Goal: Task Accomplishment & Management: Use online tool/utility

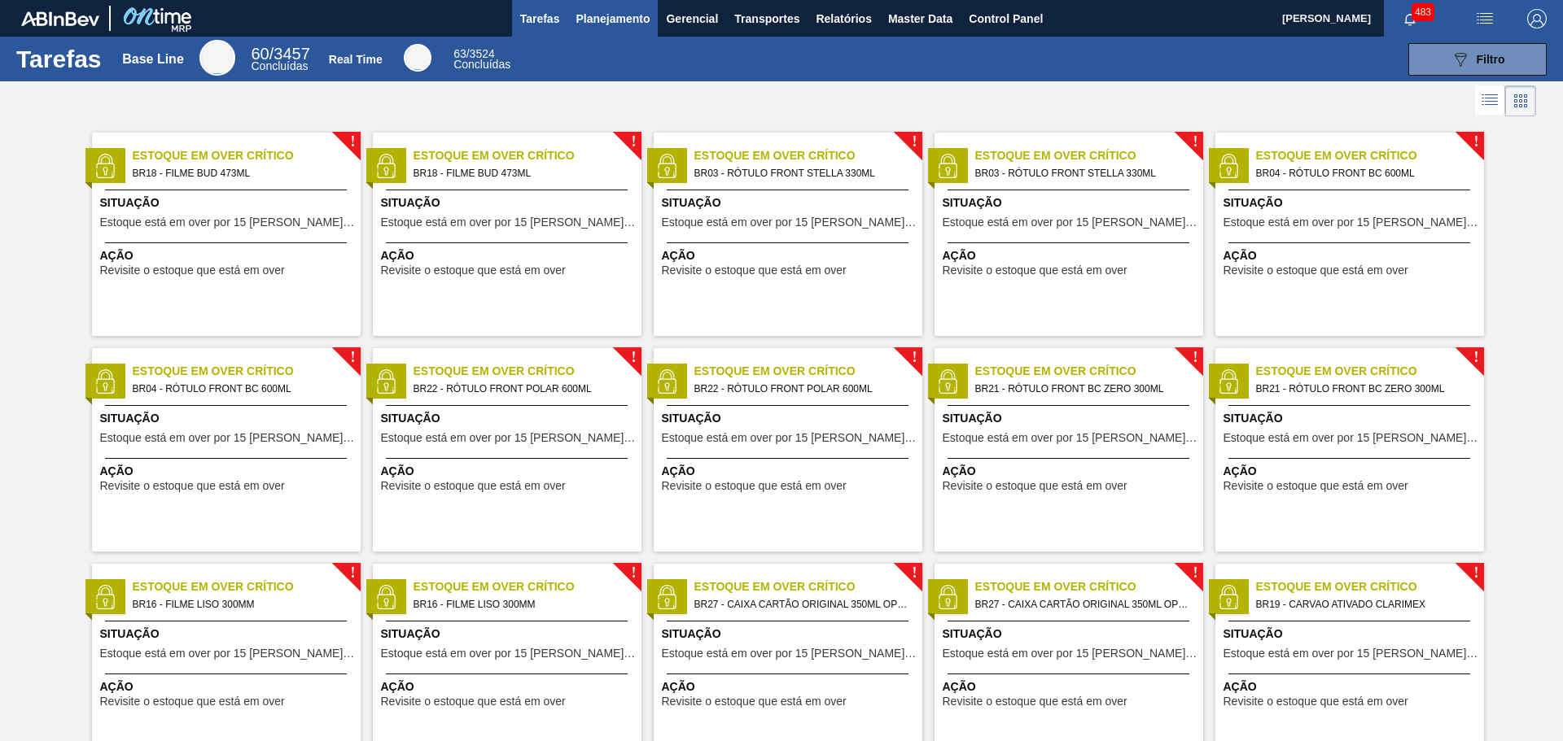
click at [636, 15] on span "Planejamento" at bounding box center [612, 19] width 74 height 20
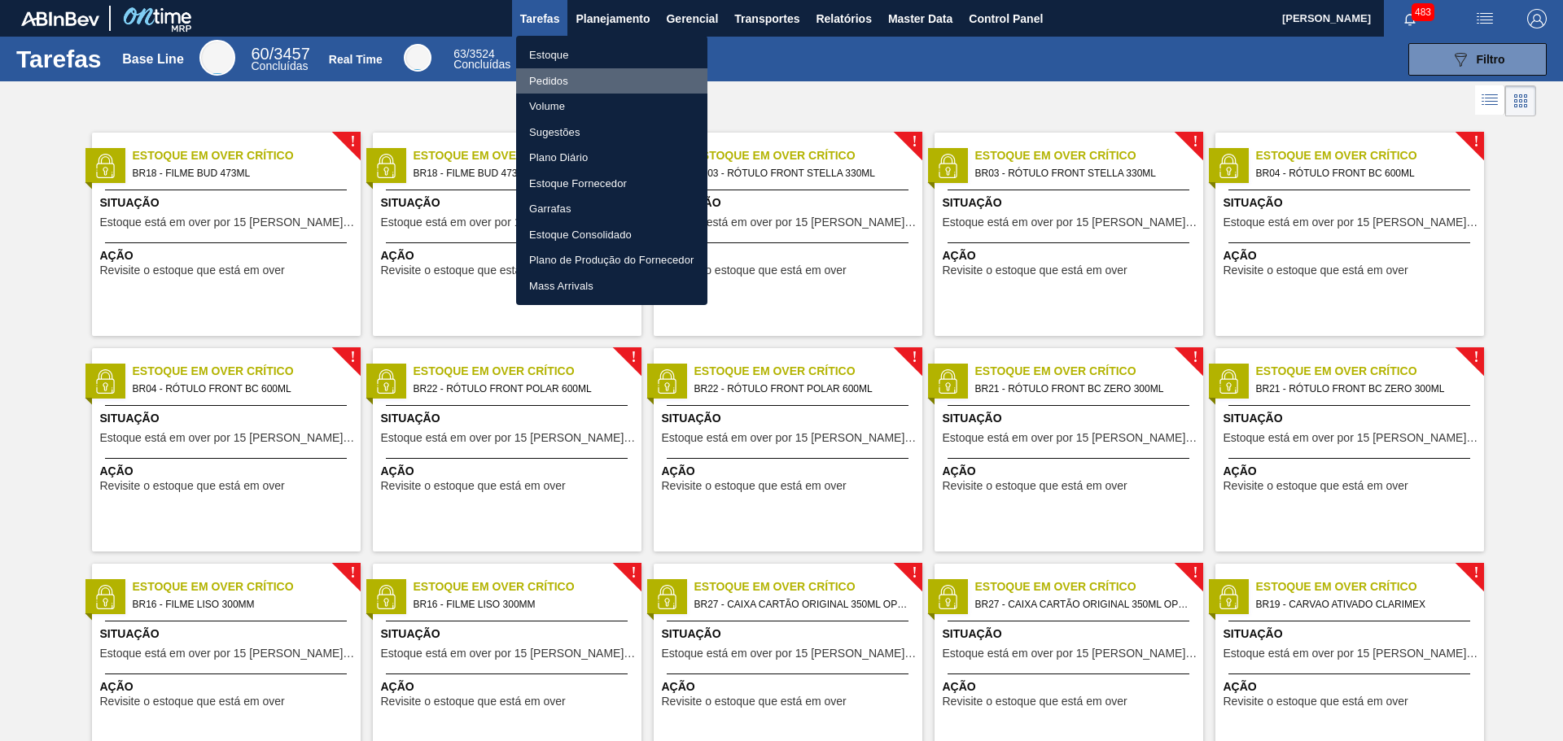
click at [575, 76] on li "Pedidos" at bounding box center [611, 81] width 191 height 26
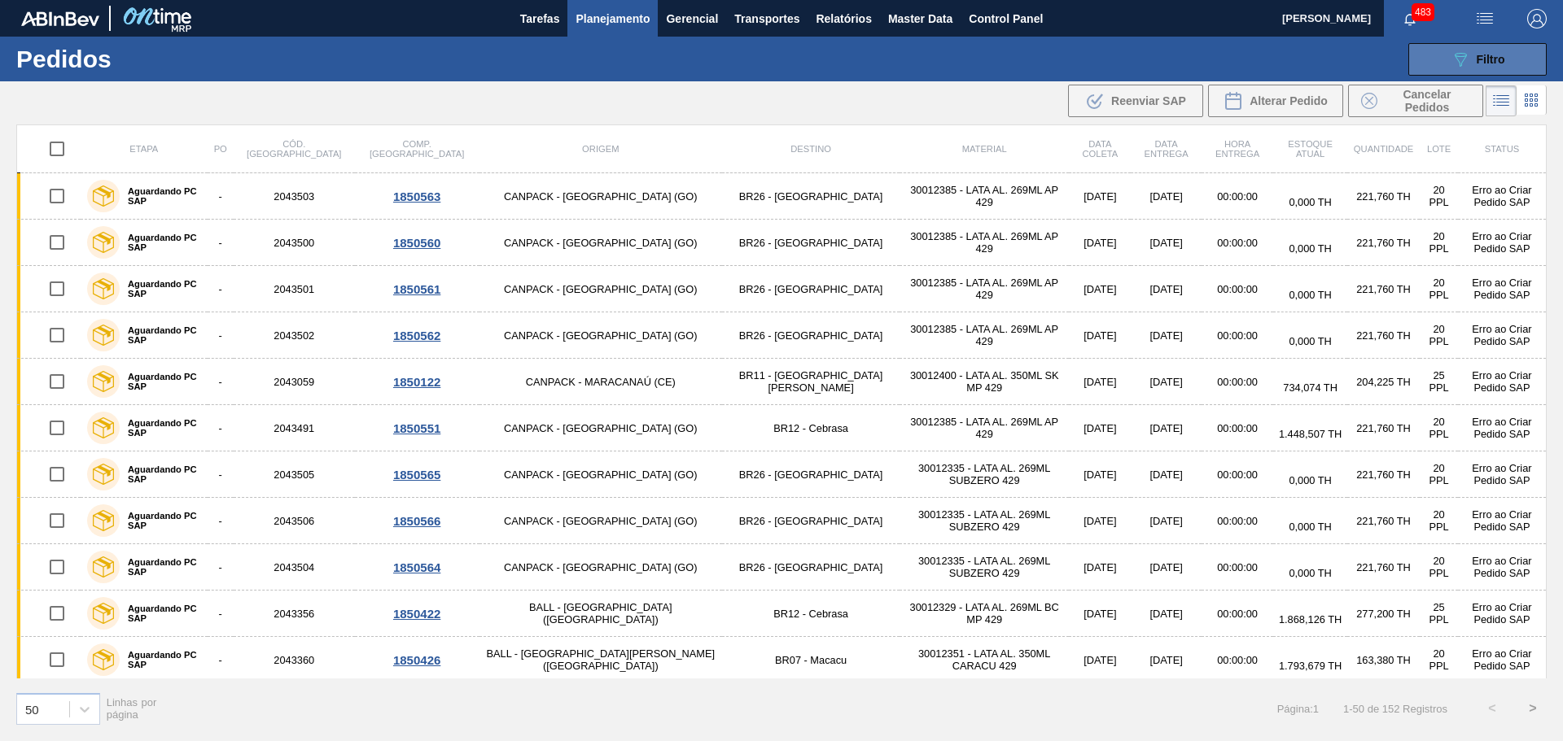
click at [1466, 59] on icon "089F7B8B-B2A5-4AFE-B5C0-19BA573D28AC" at bounding box center [1460, 60] width 20 height 20
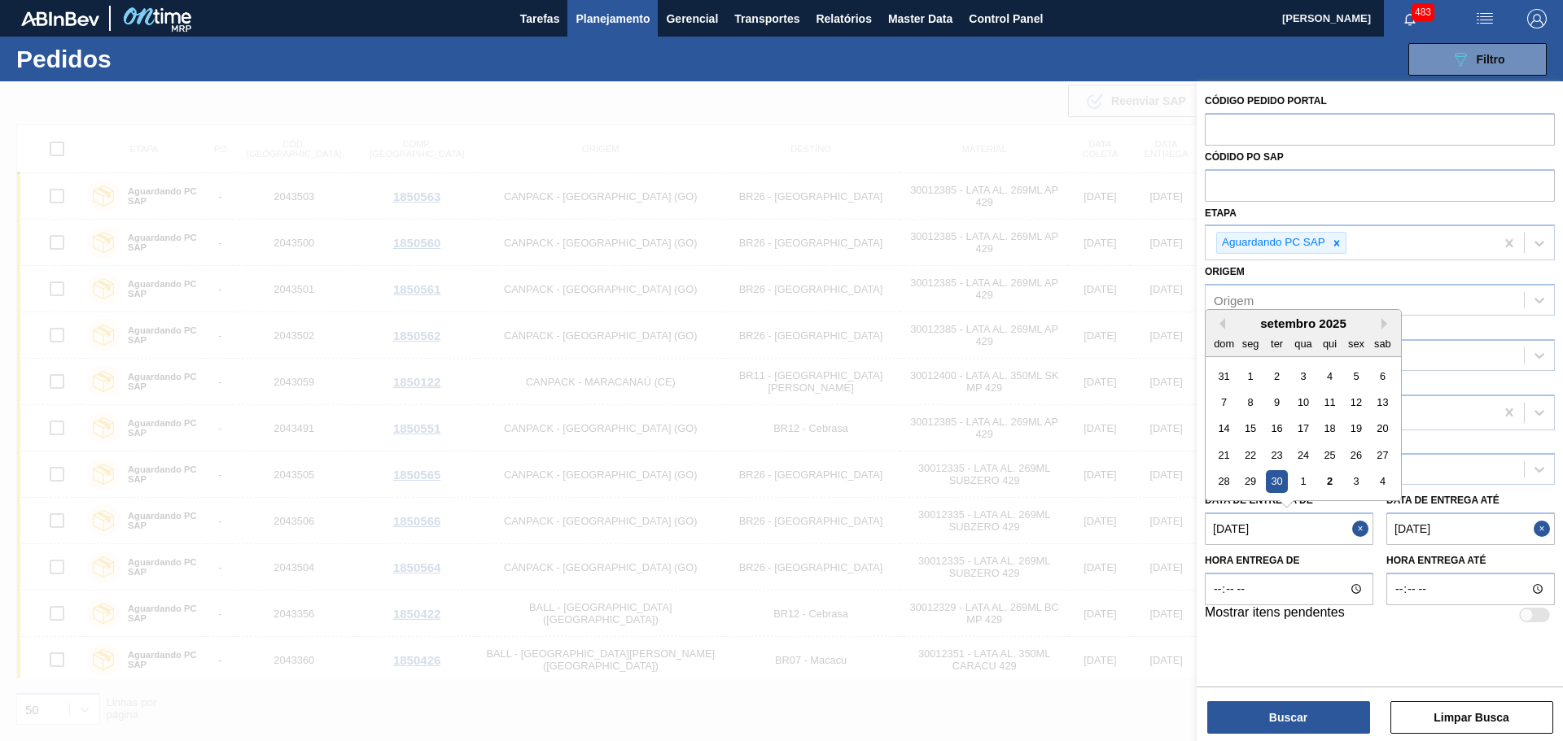
click at [1327, 528] on de "[DATE]" at bounding box center [1288, 529] width 168 height 33
click at [1108, 688] on div at bounding box center [781, 451] width 1563 height 741
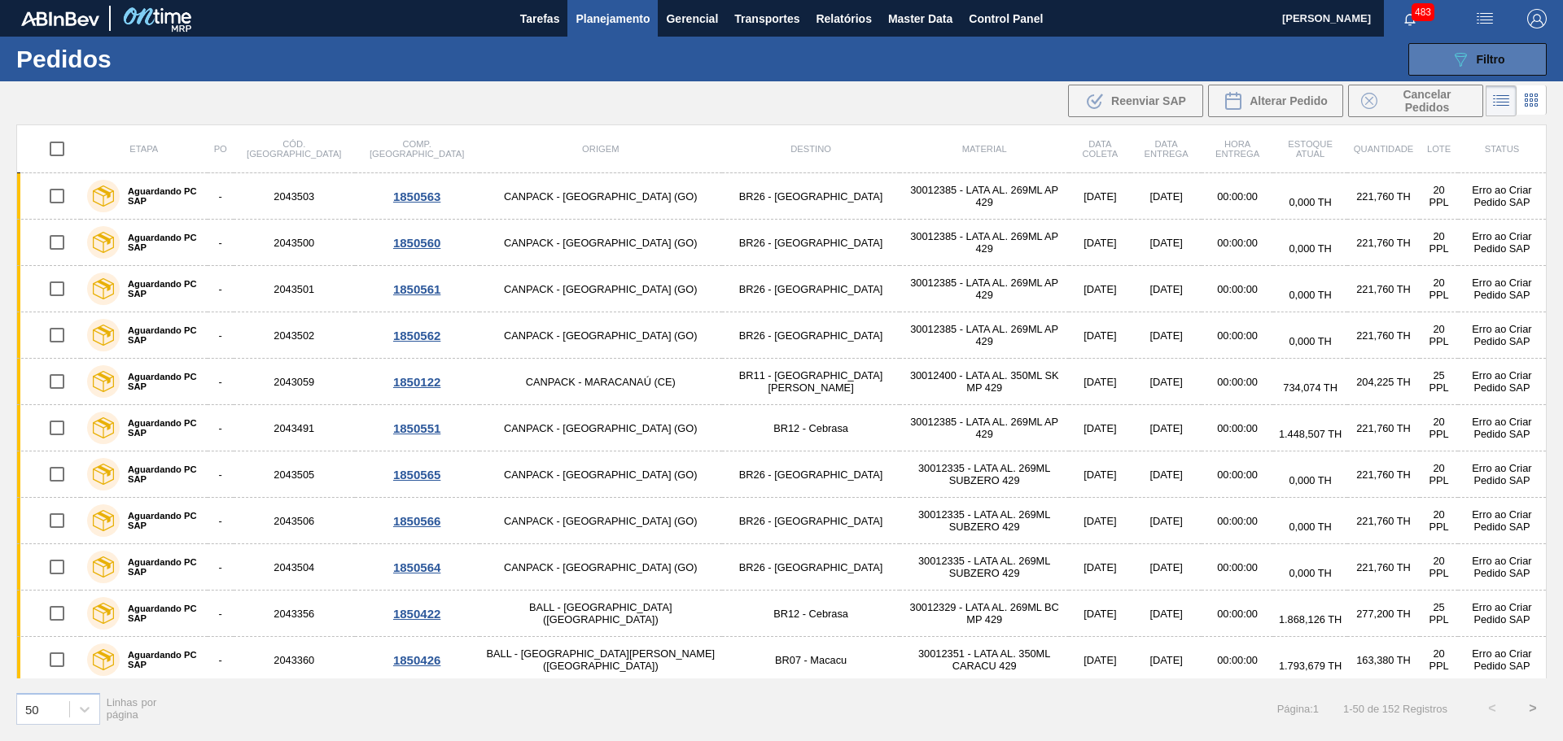
click at [1456, 55] on icon "089F7B8B-B2A5-4AFE-B5C0-19BA573D28AC" at bounding box center [1460, 60] width 20 height 20
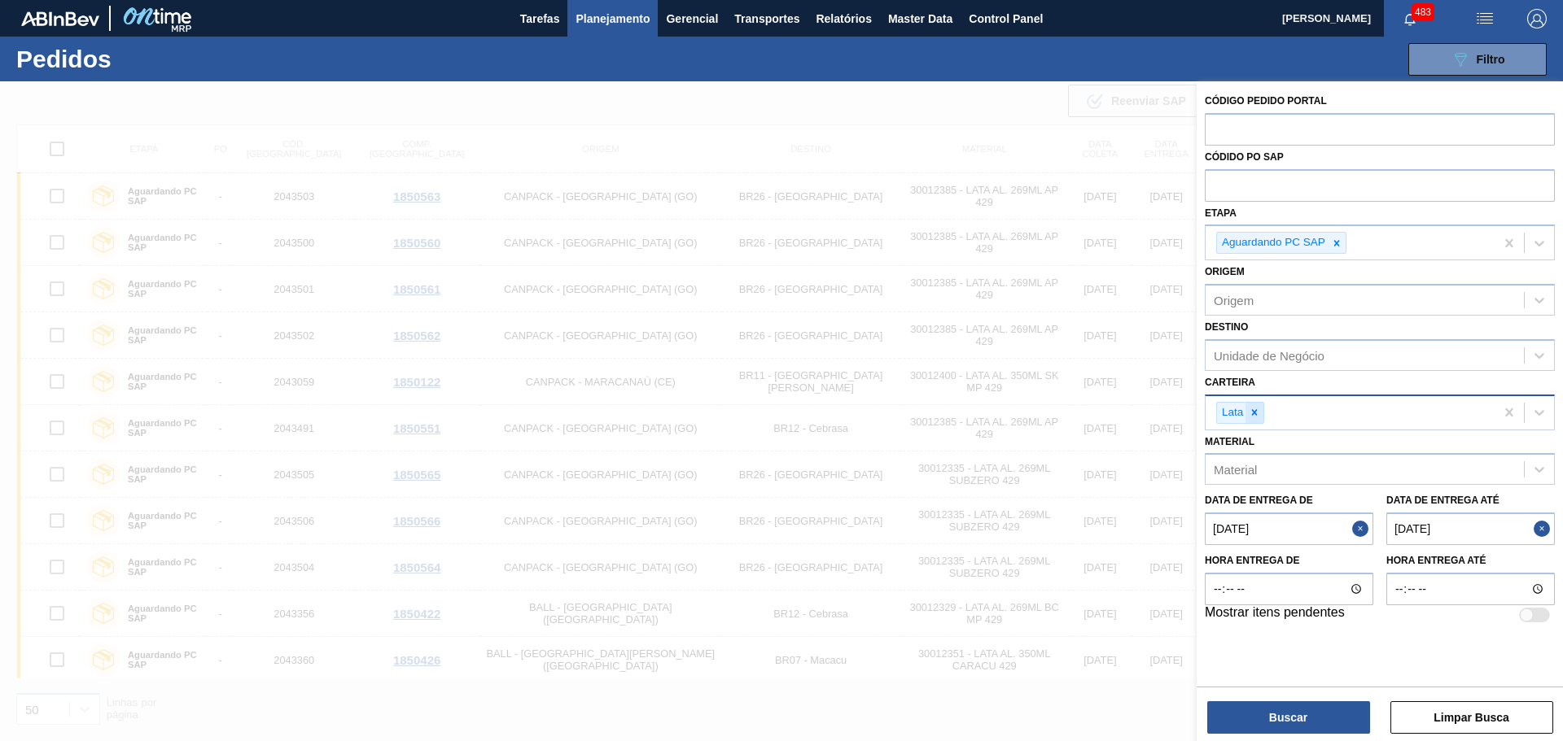
click at [1256, 413] on icon at bounding box center [1253, 412] width 11 height 11
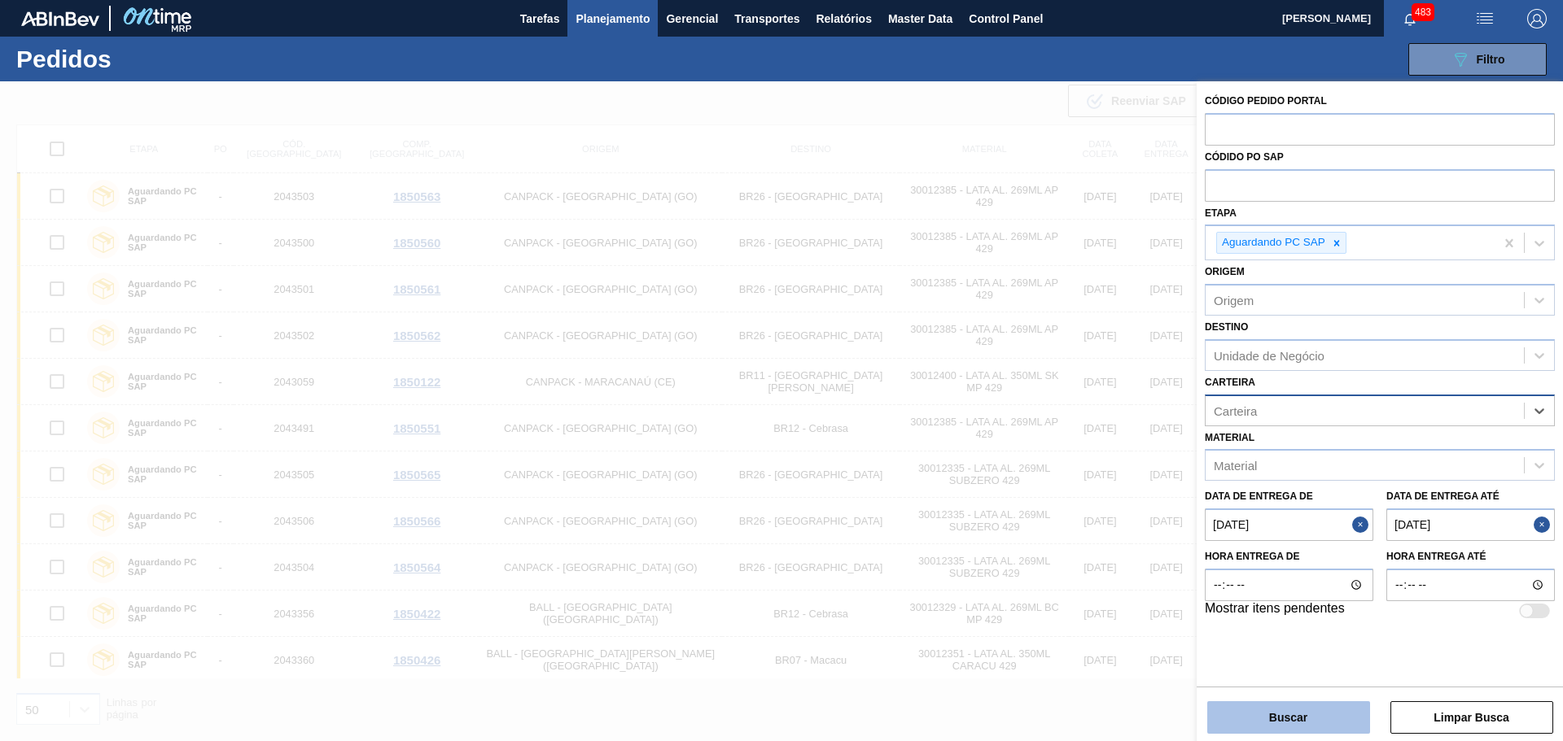
click at [1322, 719] on button "Buscar" at bounding box center [1288, 718] width 163 height 33
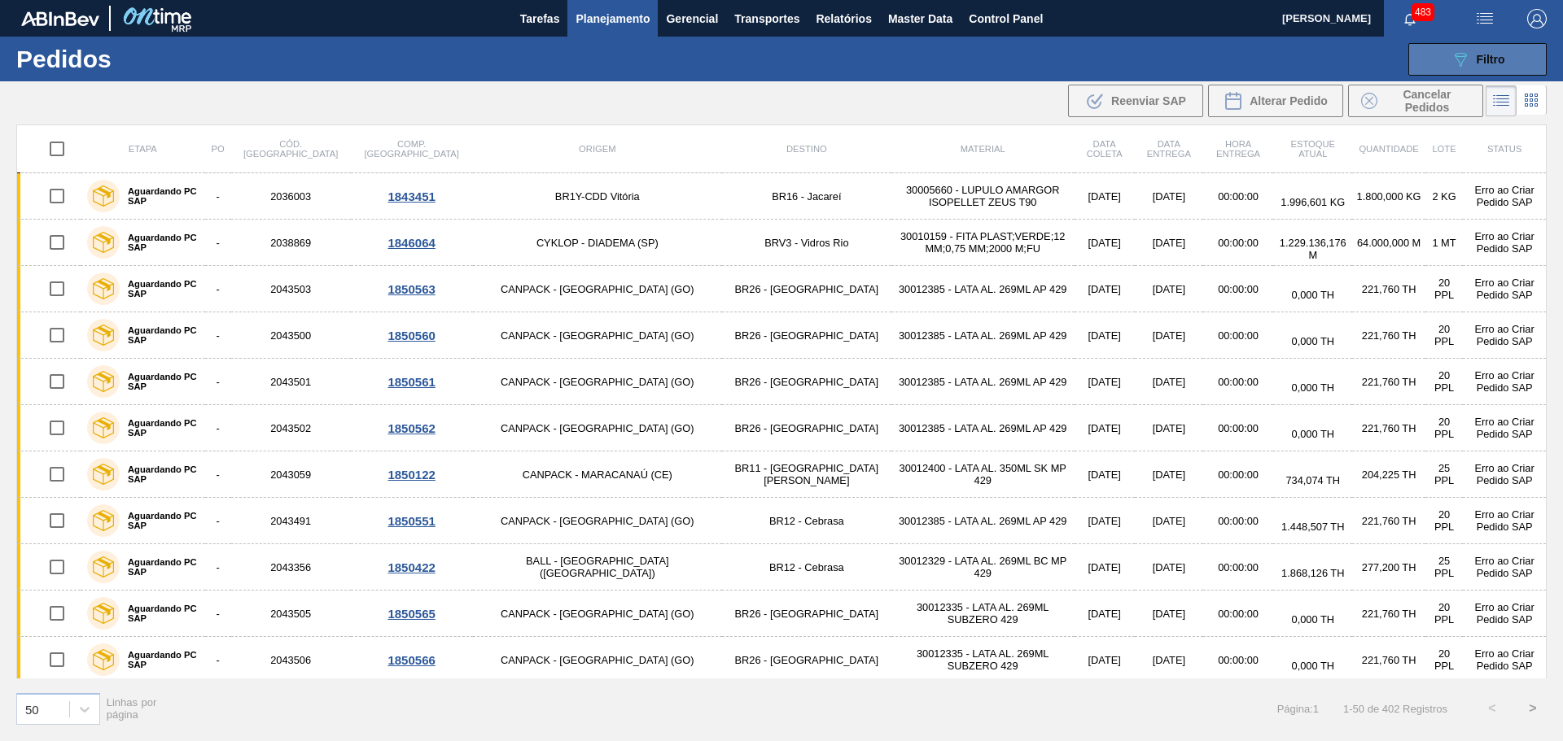
click at [1475, 72] on button "089F7B8B-B2A5-4AFE-B5C0-19BA573D28AC Filtro" at bounding box center [1477, 59] width 138 height 33
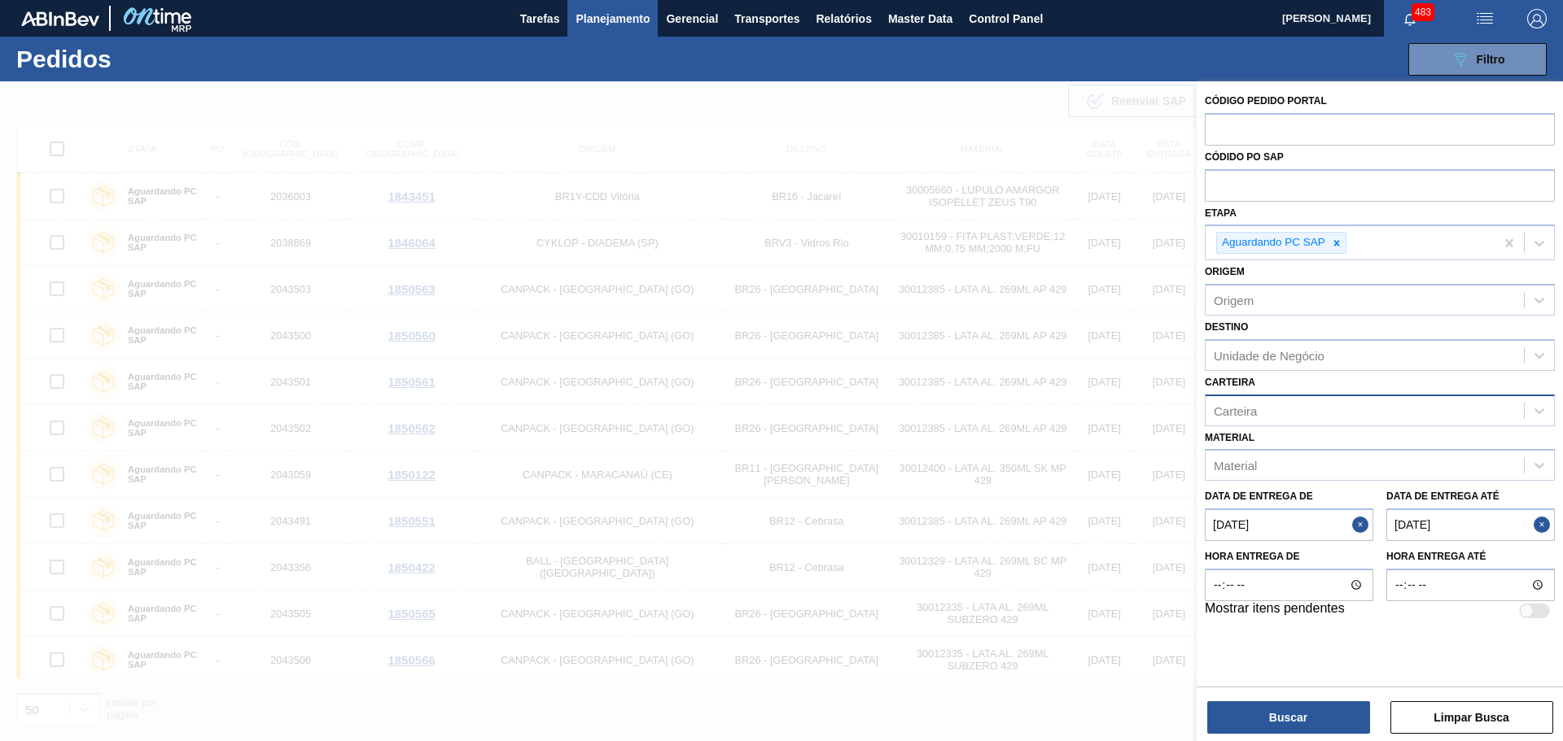
click at [1113, 713] on div at bounding box center [781, 451] width 1563 height 741
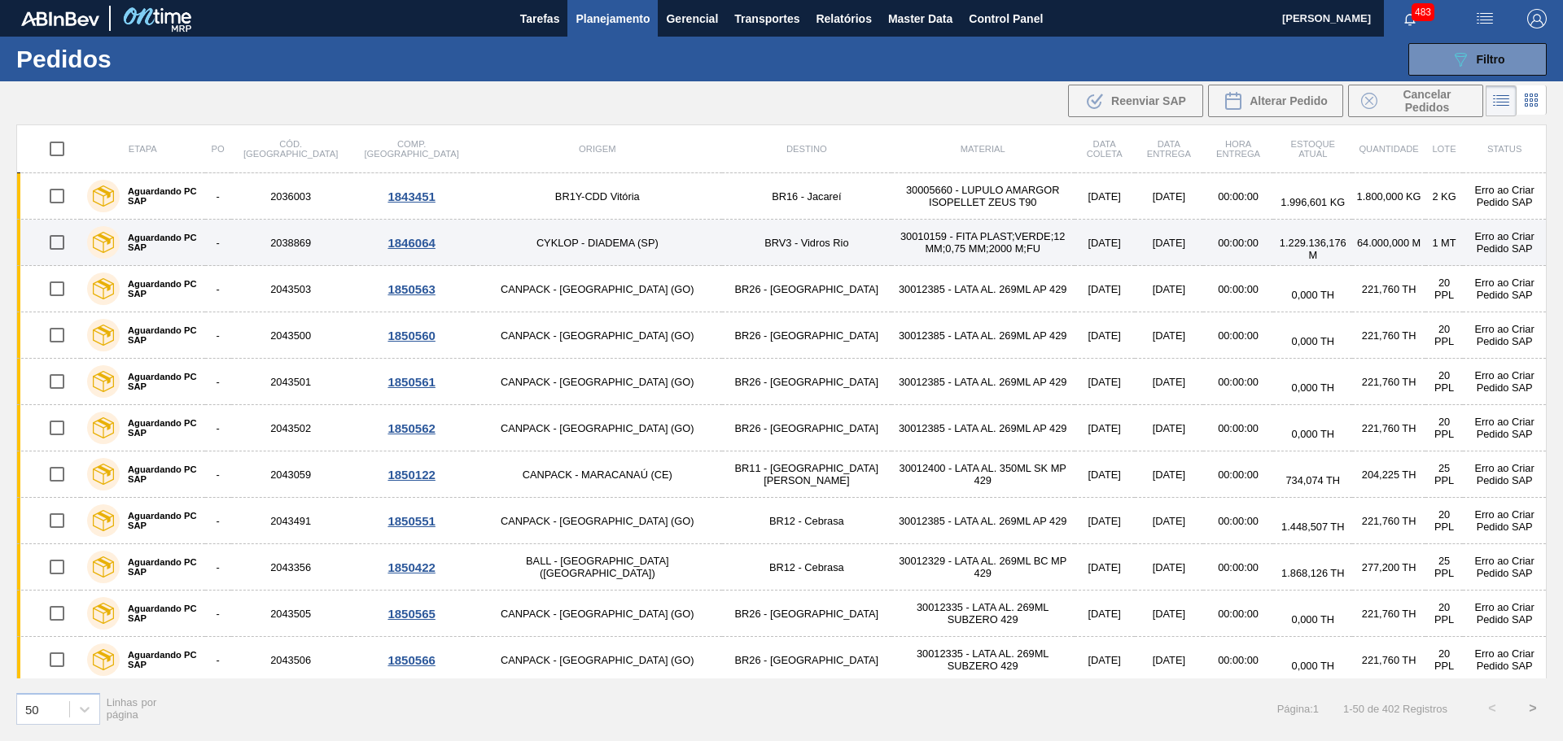
click at [50, 244] on input "checkbox" at bounding box center [57, 242] width 34 height 34
click at [55, 242] on input "checkbox" at bounding box center [57, 242] width 34 height 34
checkbox input "false"
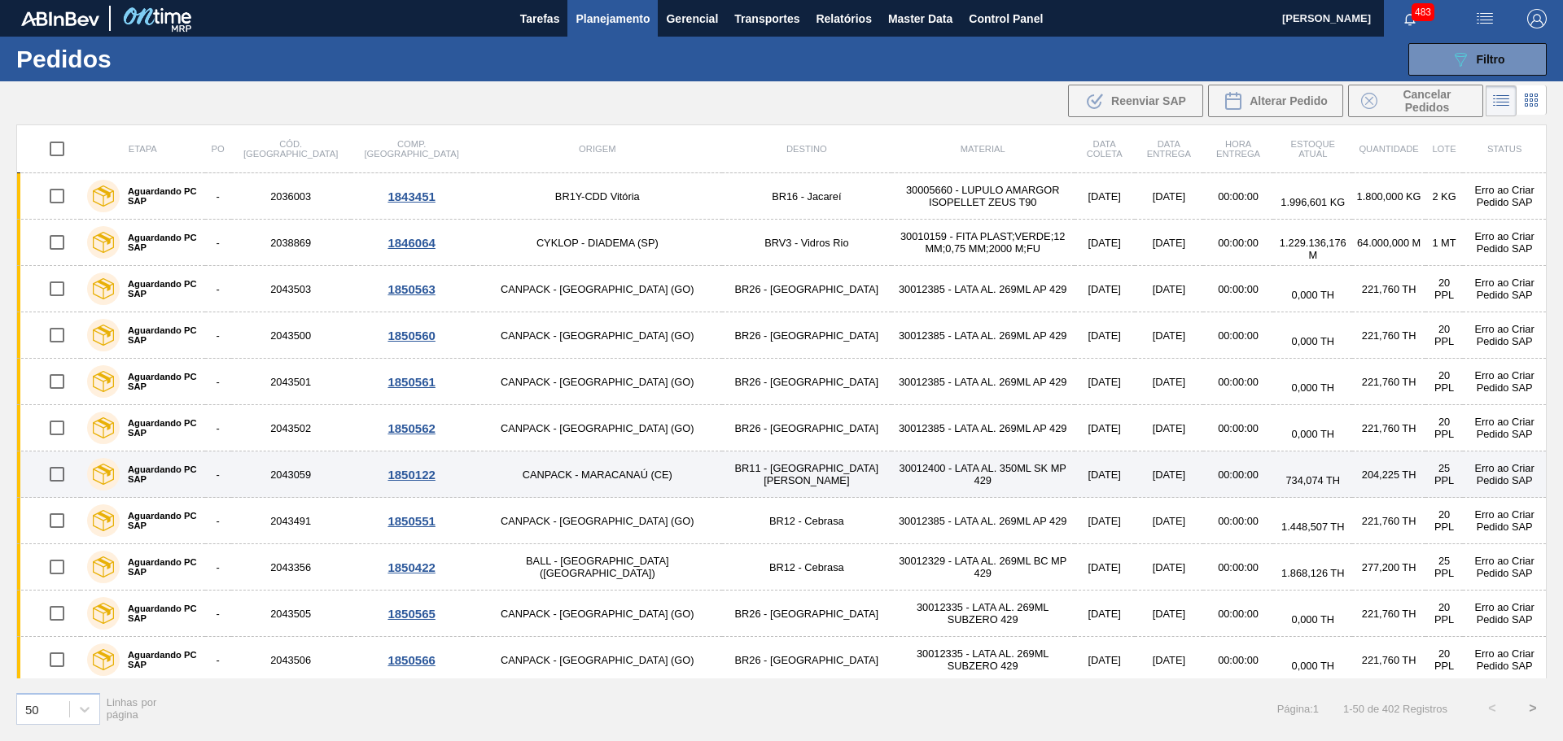
click at [58, 473] on input "checkbox" at bounding box center [57, 474] width 34 height 34
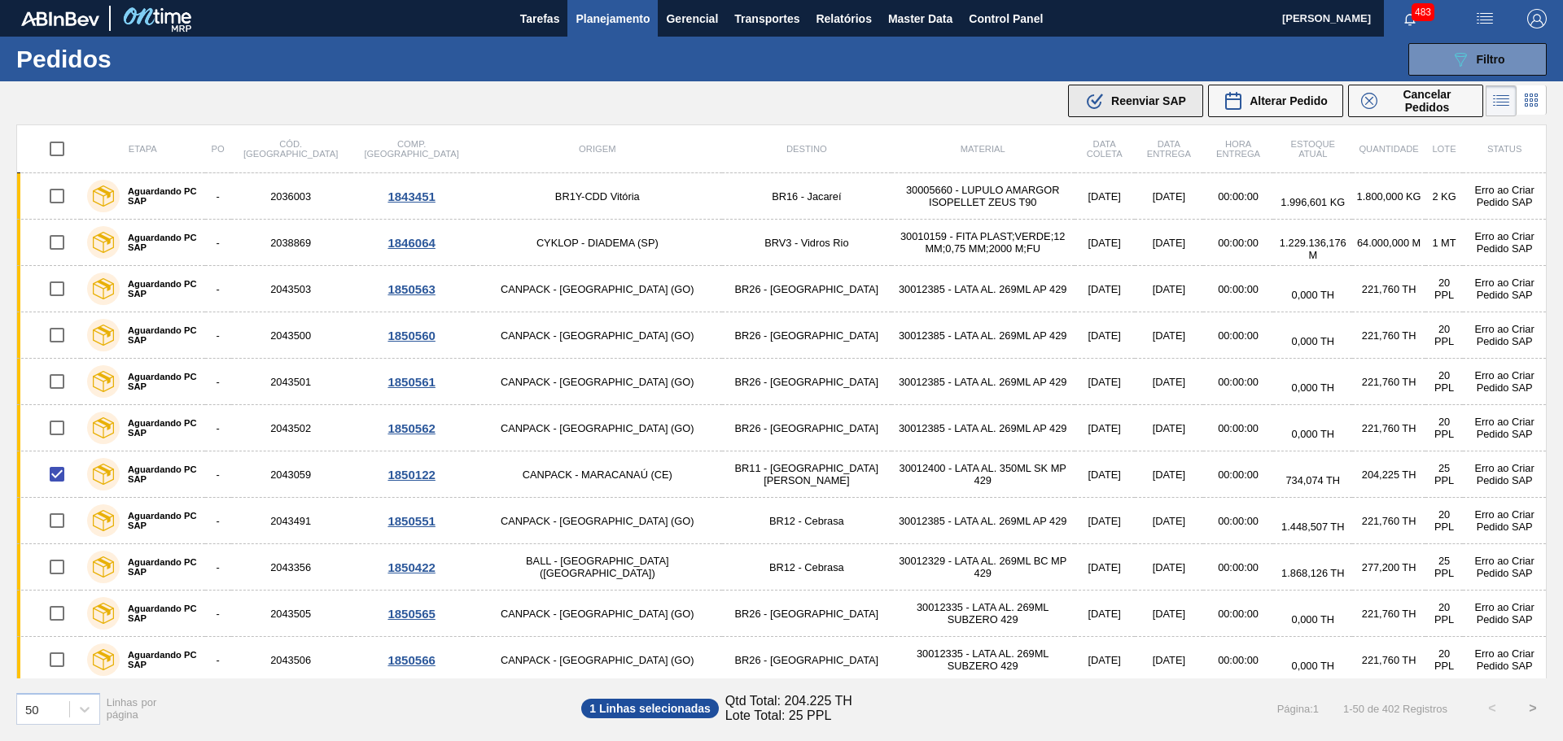
click at [1134, 98] on span "Reenviar SAP" at bounding box center [1148, 100] width 75 height 13
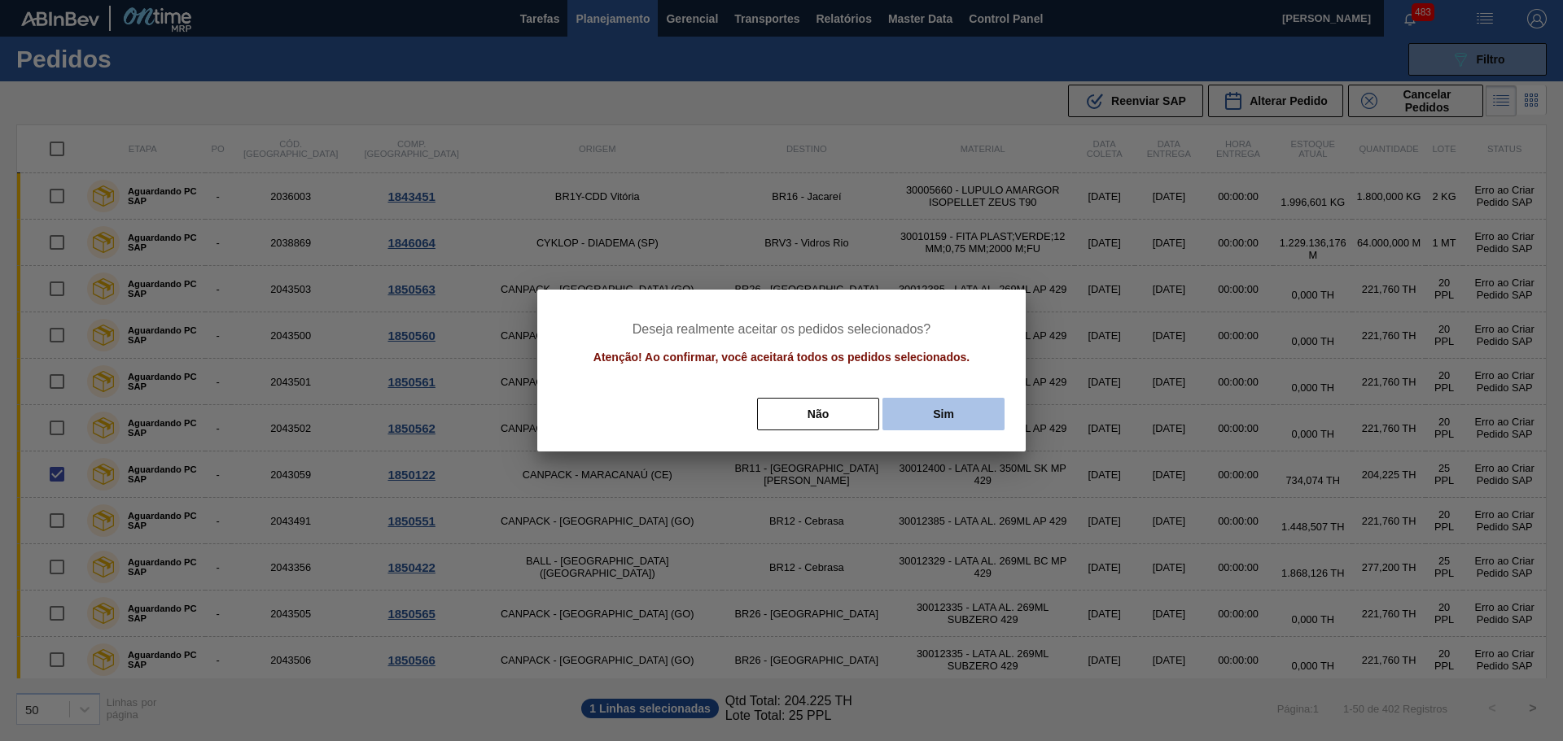
click at [934, 418] on button "Sim" at bounding box center [943, 414] width 122 height 33
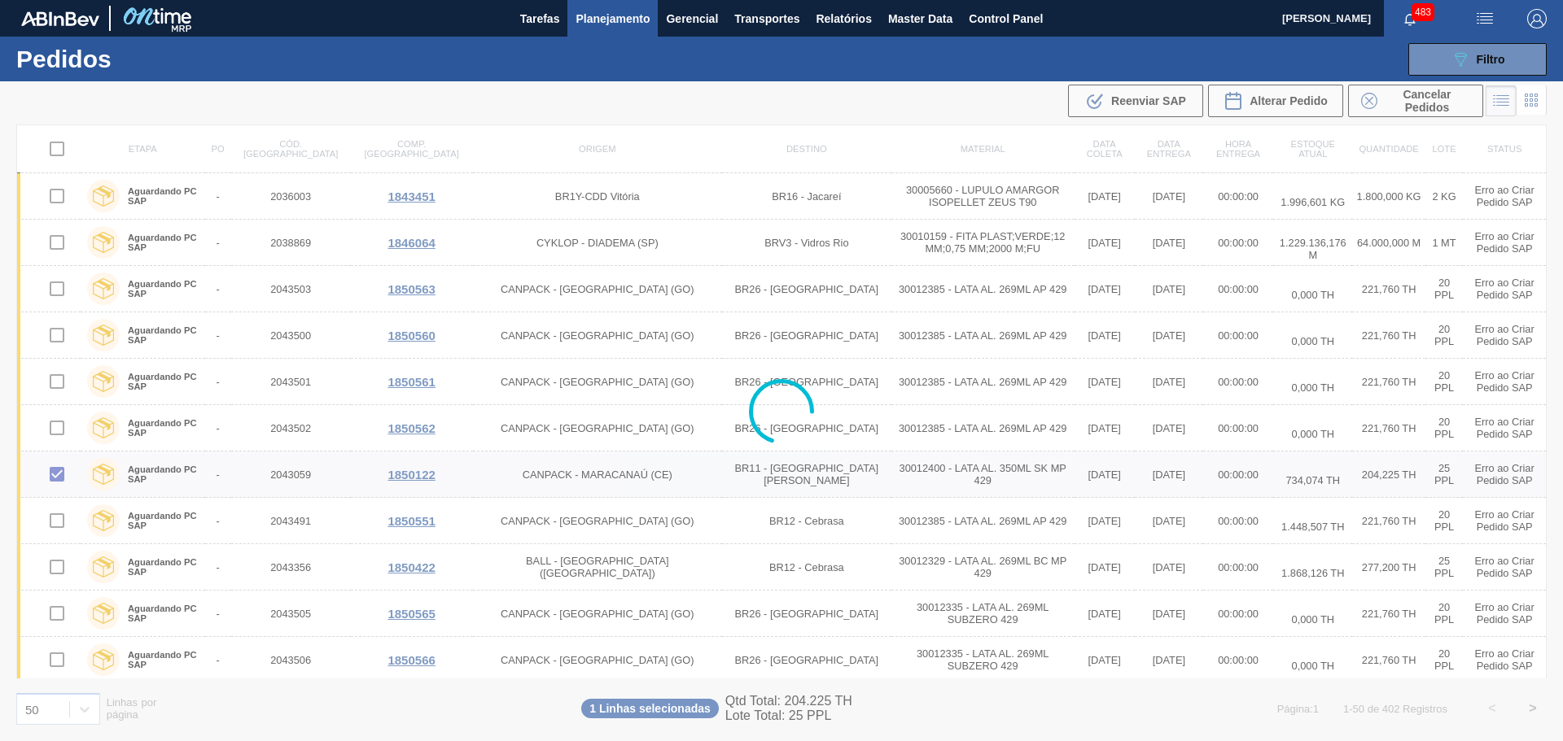
checkbox input "false"
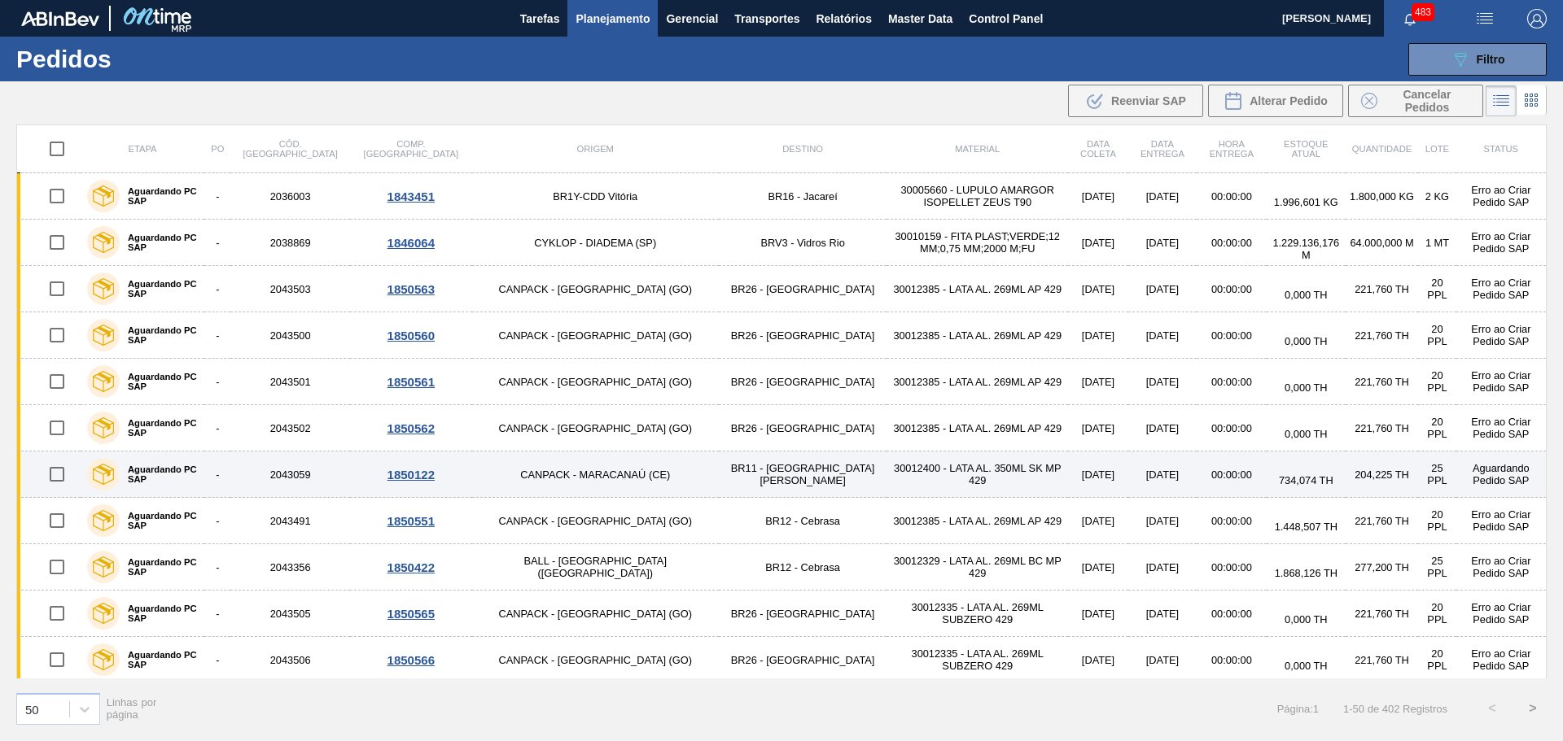
click at [286, 476] on td "2043059" at bounding box center [290, 475] width 120 height 46
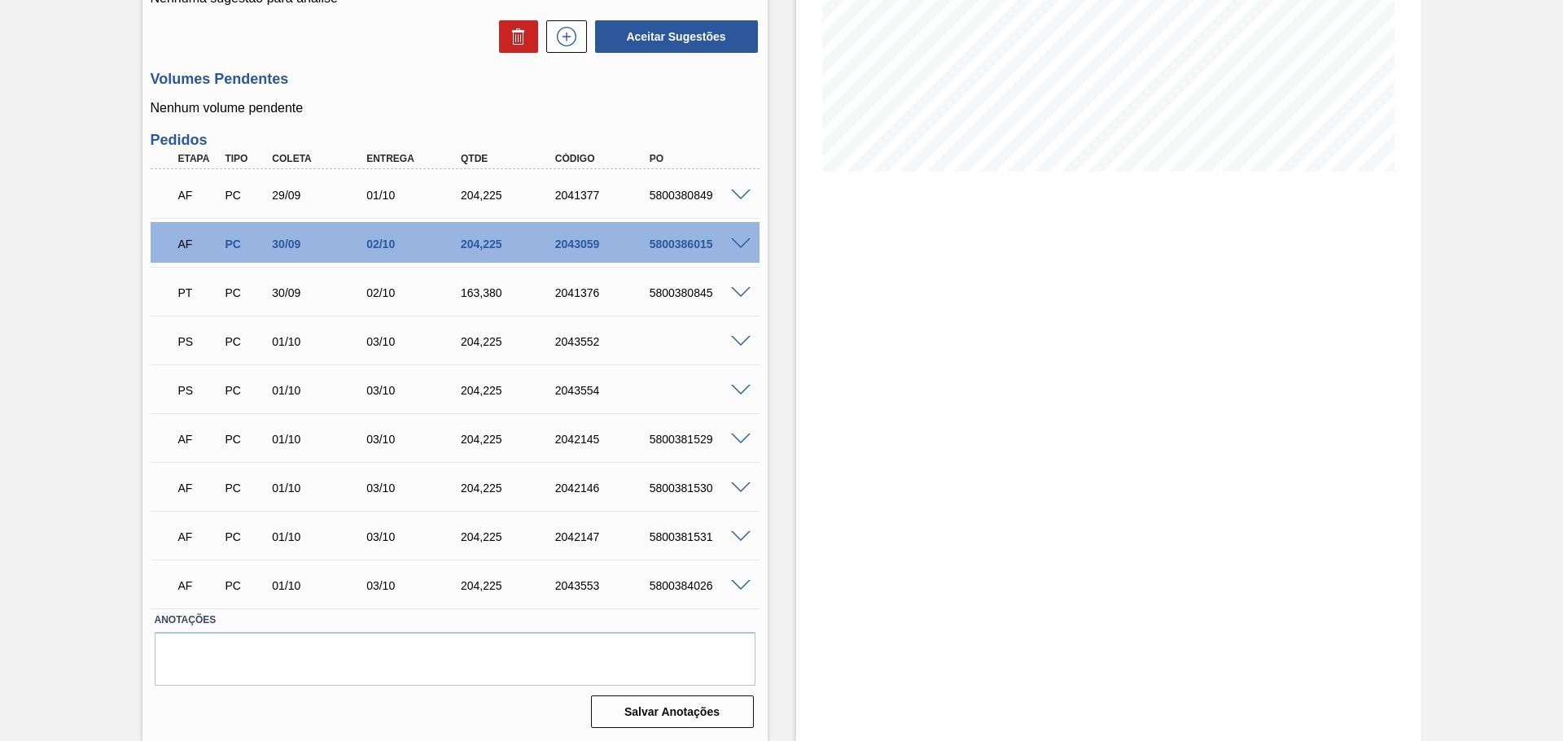
scroll to position [305, 0]
click at [738, 242] on span at bounding box center [741, 244] width 20 height 12
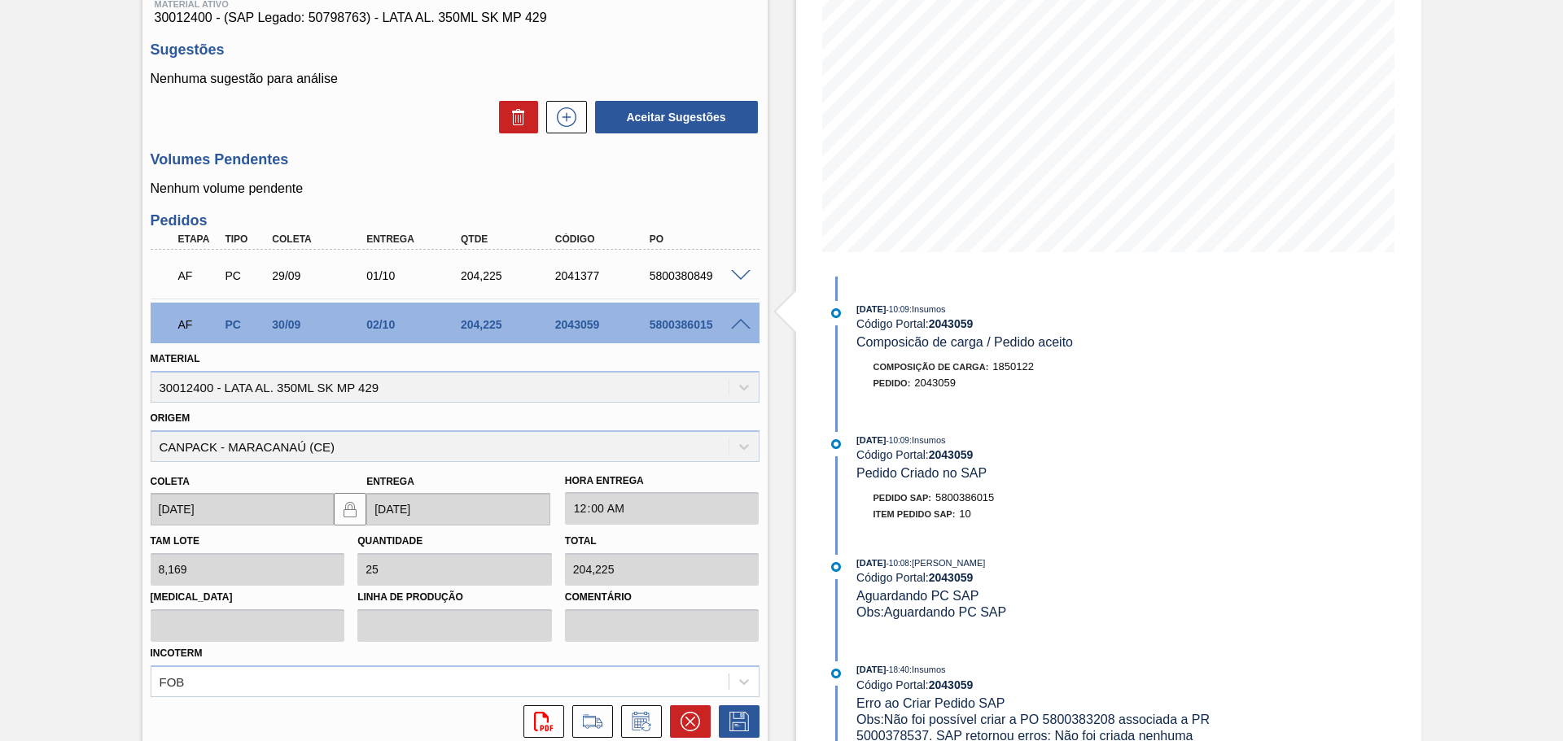
scroll to position [142, 0]
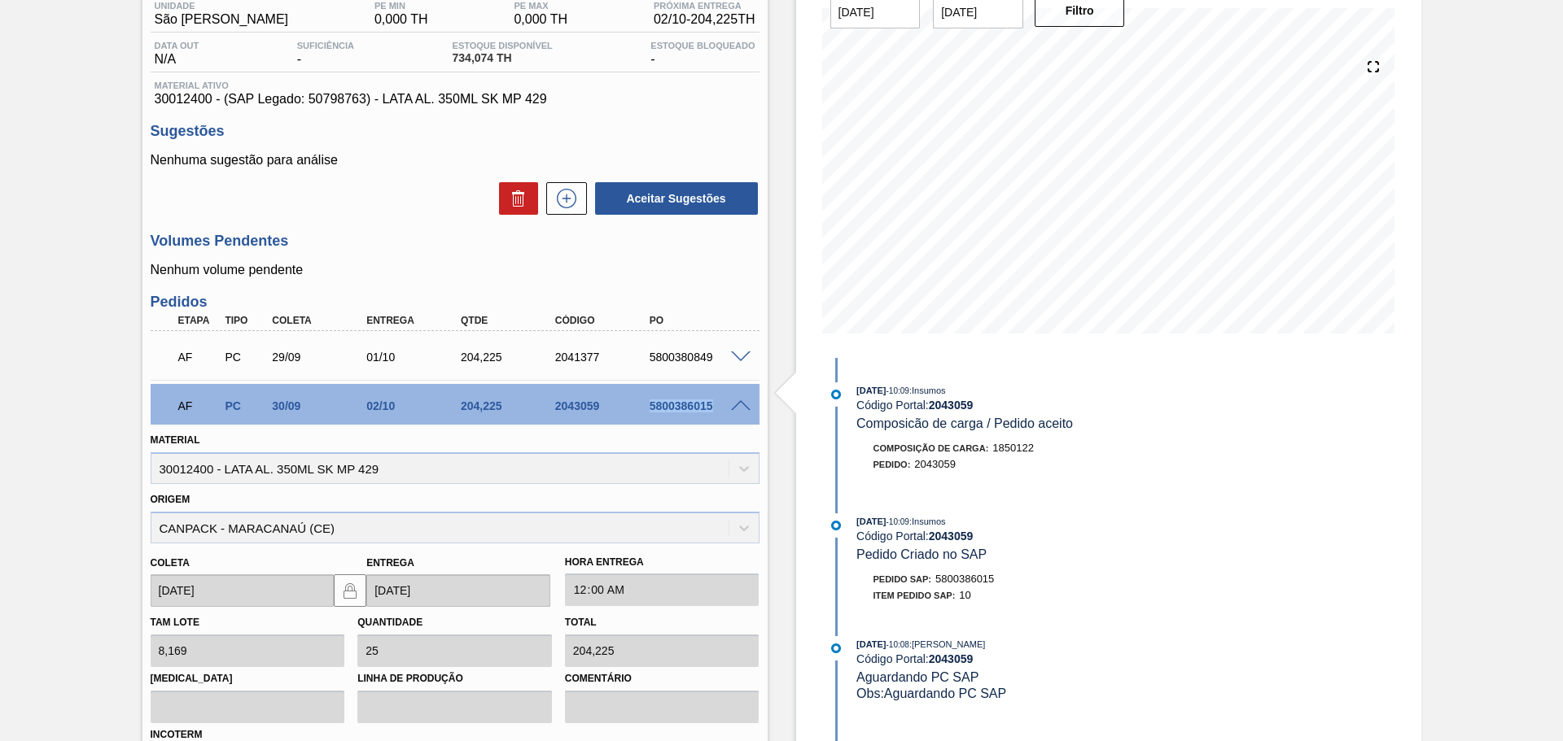
drag, startPoint x: 647, startPoint y: 405, endPoint x: 717, endPoint y: 410, distance: 70.2
click at [717, 410] on div "5800386015" at bounding box center [686, 406] width 94 height 13
copy div "5800386015"
click at [1408, 594] on div "Estoque De [DATE] Até [DATE] Filtro 02/10 Projeção de Estoque 532.893 [DOMAIN_N…" at bounding box center [1108, 619] width 625 height 1360
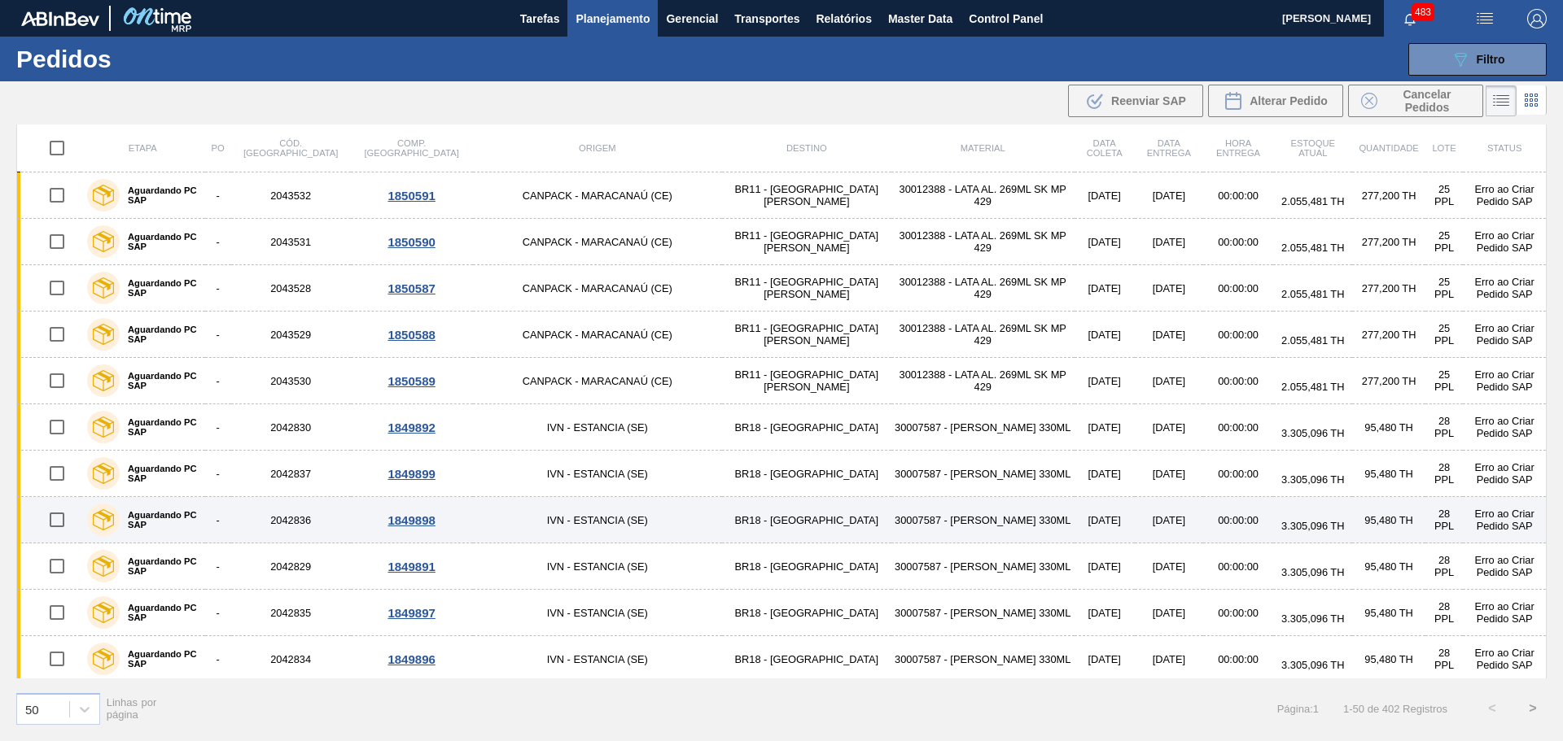
scroll to position [919, 0]
